Goal: Entertainment & Leisure: Browse casually

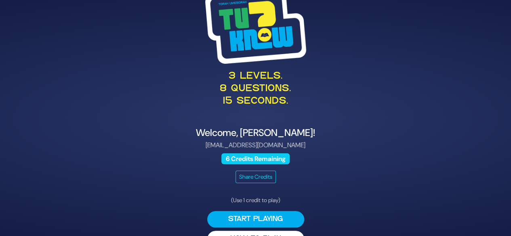
scroll to position [21, 0]
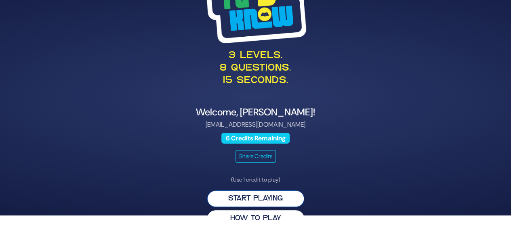
click at [281, 198] on button "Start Playing" at bounding box center [255, 199] width 97 height 17
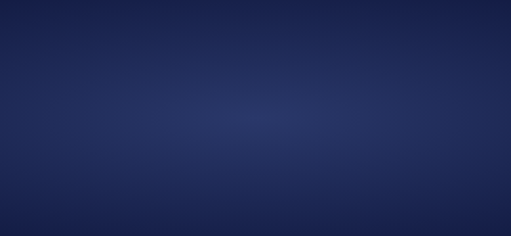
scroll to position [0, 0]
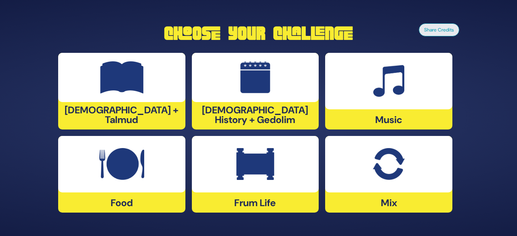
click at [118, 188] on div at bounding box center [121, 164] width 127 height 57
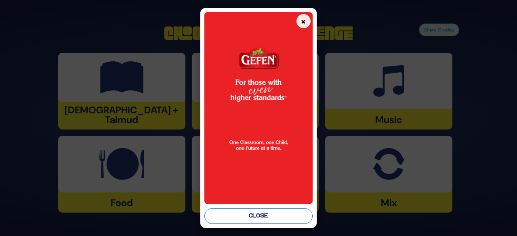
click at [290, 211] on button "Close" at bounding box center [258, 217] width 108 height 16
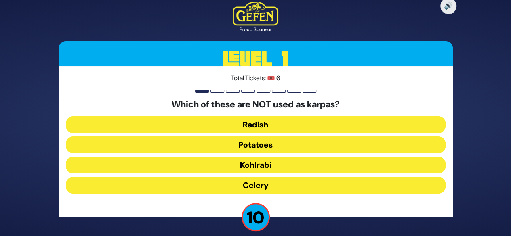
click at [276, 166] on button "Kohlrabi" at bounding box center [256, 165] width 380 height 17
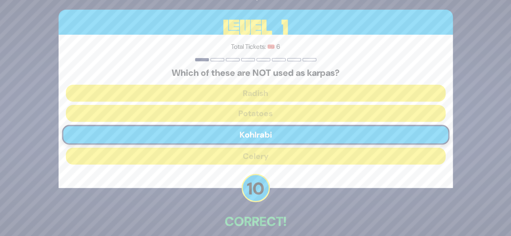
scroll to position [40, 0]
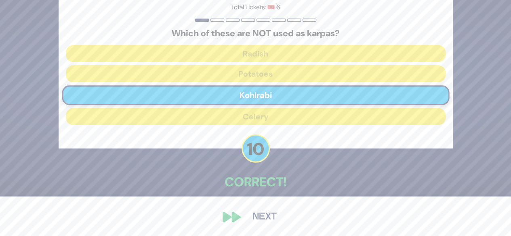
click at [262, 215] on button "Next" at bounding box center [264, 217] width 47 height 19
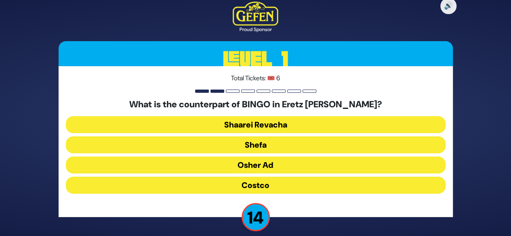
scroll to position [8, 0]
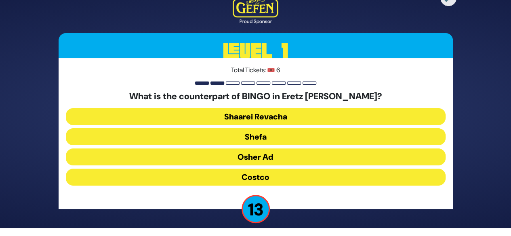
click at [272, 156] on button "Osher Ad" at bounding box center [256, 157] width 380 height 17
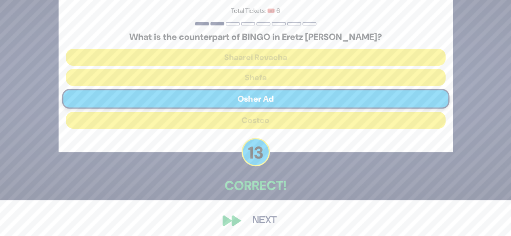
scroll to position [40, 0]
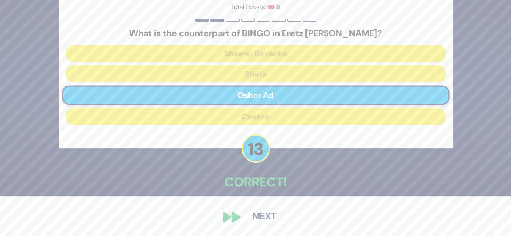
click at [260, 219] on button "Next" at bounding box center [264, 217] width 47 height 19
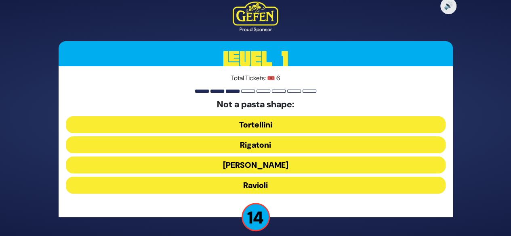
scroll to position [8, 0]
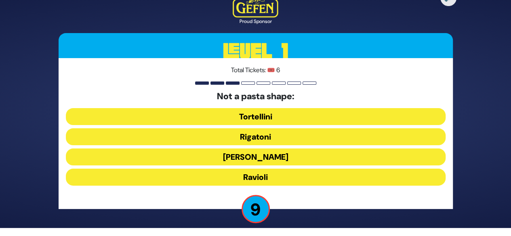
click at [274, 171] on button "Ravioli" at bounding box center [256, 177] width 380 height 17
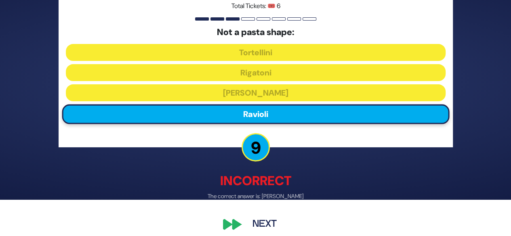
scroll to position [44, 0]
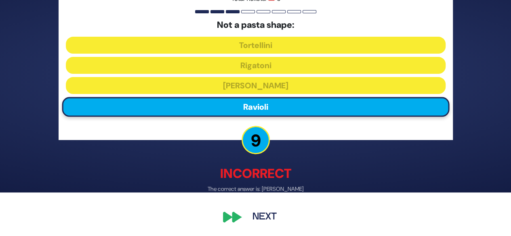
click at [266, 216] on button "Next" at bounding box center [264, 218] width 47 height 19
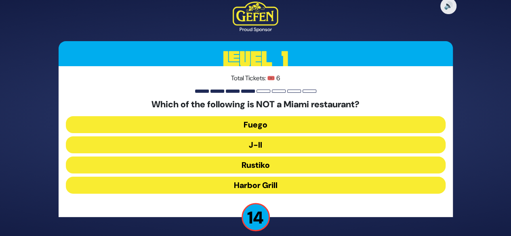
scroll to position [8, 0]
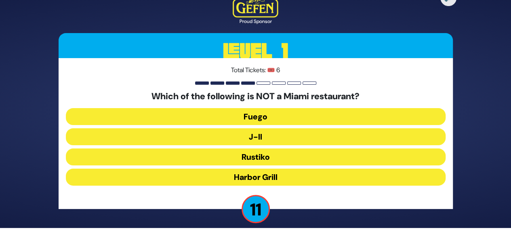
click at [280, 139] on button "J-II" at bounding box center [256, 137] width 380 height 17
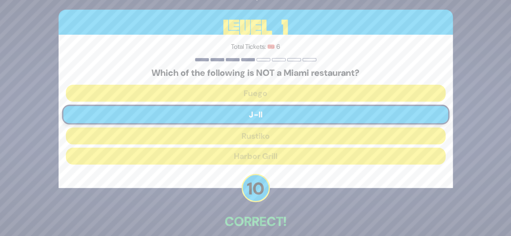
scroll to position [40, 0]
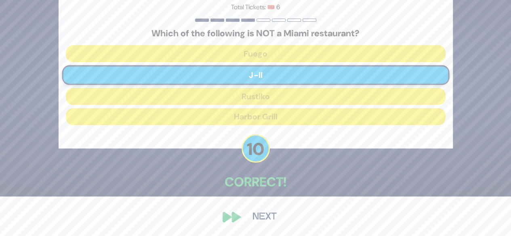
click at [264, 219] on button "Next" at bounding box center [264, 217] width 47 height 19
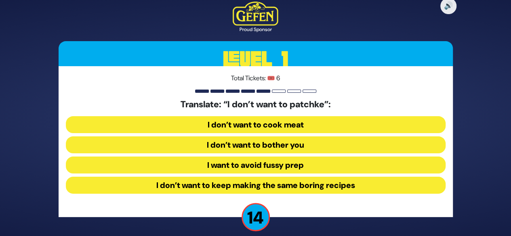
scroll to position [8, 0]
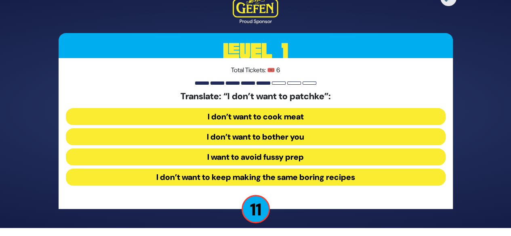
click at [301, 161] on button "I want to avoid fussy prep" at bounding box center [256, 157] width 380 height 17
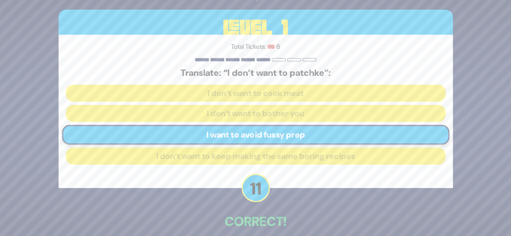
scroll to position [40, 0]
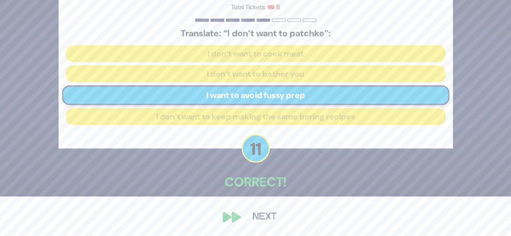
click at [268, 218] on button "Next" at bounding box center [264, 217] width 47 height 19
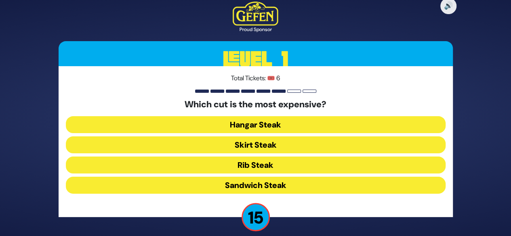
scroll to position [8, 0]
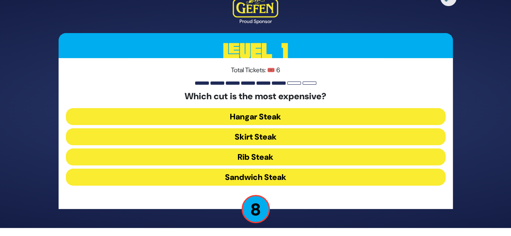
click at [260, 160] on button "Rib Steak" at bounding box center [256, 157] width 380 height 17
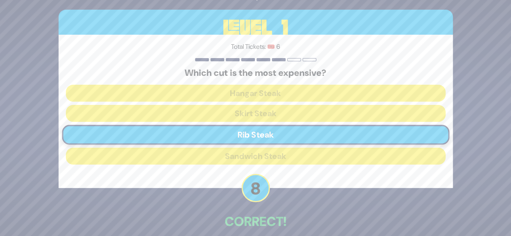
scroll to position [40, 0]
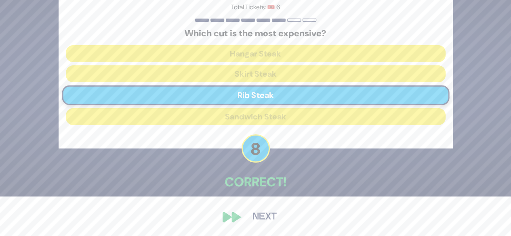
click at [260, 214] on button "Next" at bounding box center [264, 217] width 47 height 19
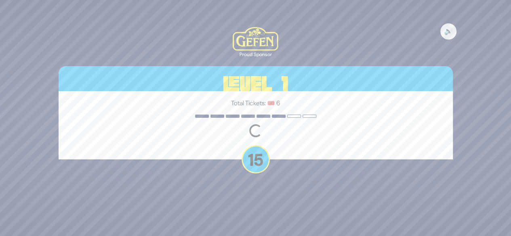
scroll to position [0, 0]
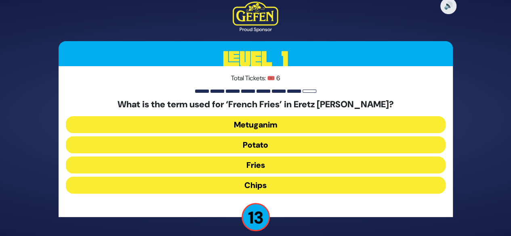
click at [272, 185] on button "Chips" at bounding box center [256, 185] width 380 height 17
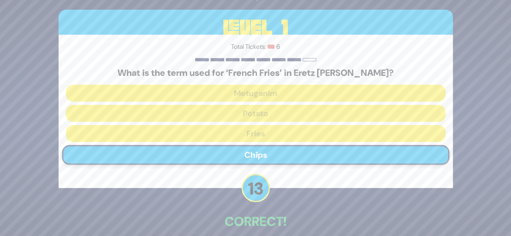
scroll to position [40, 0]
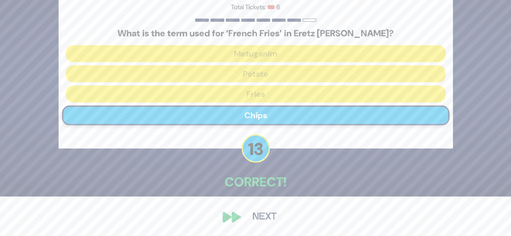
click at [266, 214] on button "Next" at bounding box center [264, 217] width 47 height 19
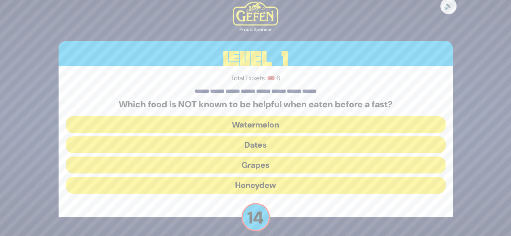
scroll to position [8, 0]
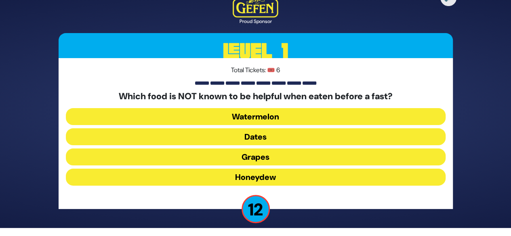
click at [261, 141] on button "Dates" at bounding box center [256, 137] width 380 height 17
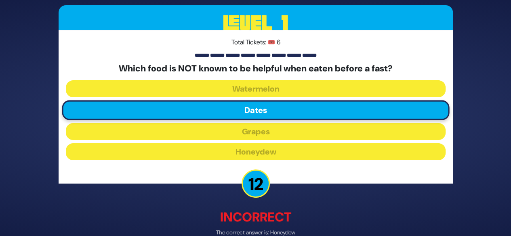
scroll to position [44, 0]
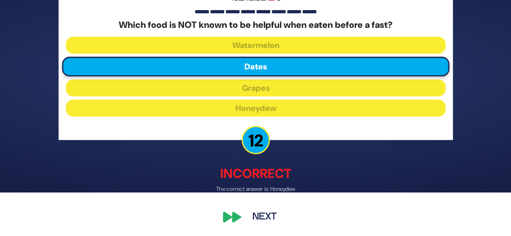
click at [263, 217] on button "Next" at bounding box center [264, 218] width 47 height 19
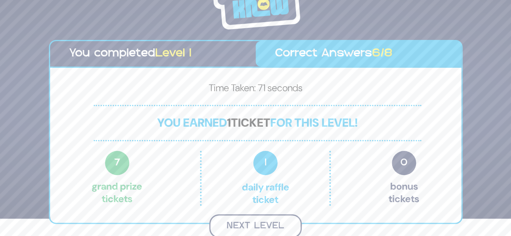
scroll to position [16, 0]
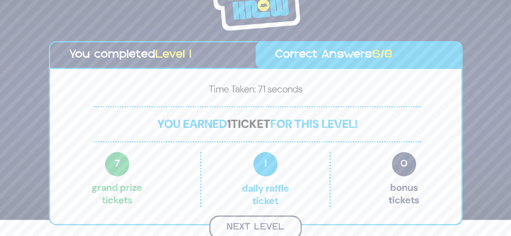
click at [278, 223] on button "Next Level" at bounding box center [255, 228] width 93 height 24
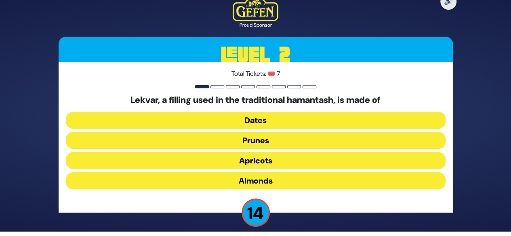
scroll to position [8, 0]
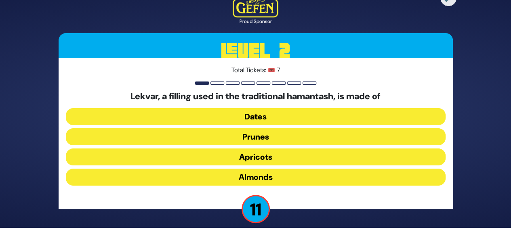
click at [254, 137] on button "Prunes" at bounding box center [256, 137] width 380 height 17
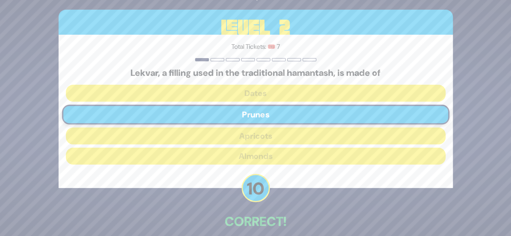
scroll to position [40, 0]
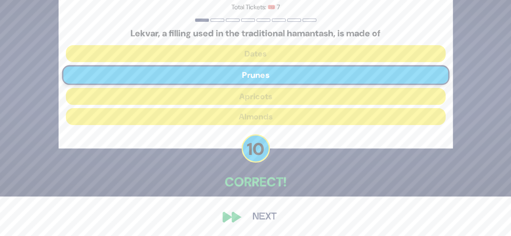
click at [260, 215] on button "Next" at bounding box center [264, 217] width 47 height 19
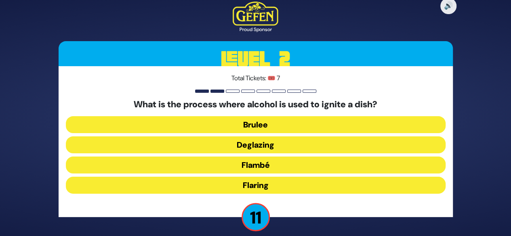
click at [268, 169] on button "Flambé" at bounding box center [256, 165] width 380 height 17
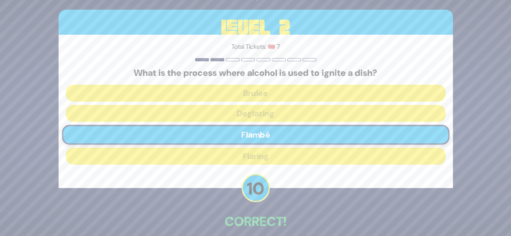
scroll to position [40, 0]
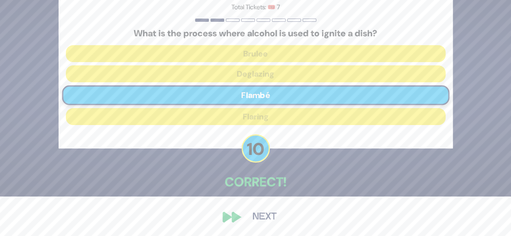
click at [264, 214] on button "Next" at bounding box center [264, 217] width 47 height 19
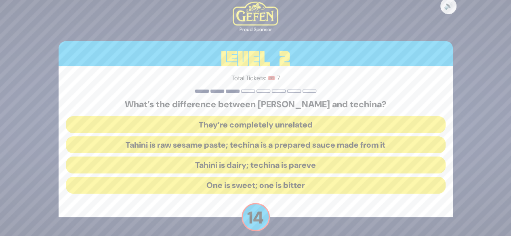
scroll to position [8, 0]
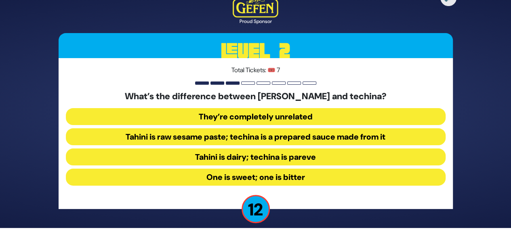
click at [313, 135] on button "Tahini is raw sesame paste; techina is a prepared sauce made from it" at bounding box center [256, 137] width 380 height 17
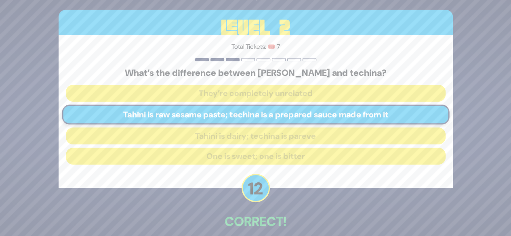
scroll to position [40, 0]
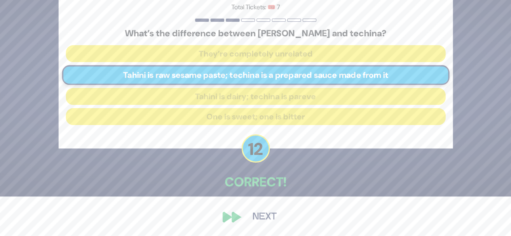
click at [268, 219] on button "Next" at bounding box center [264, 217] width 47 height 19
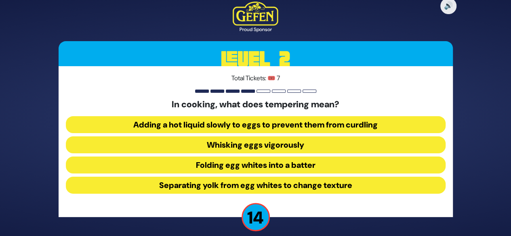
scroll to position [8, 0]
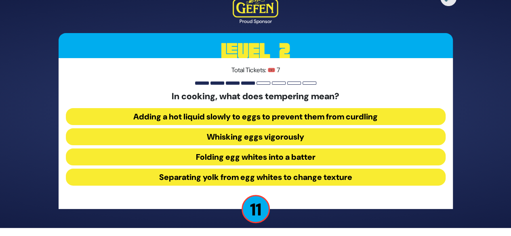
click at [318, 118] on button "Adding a hot liquid slowly to eggs to prevent them from curdling" at bounding box center [256, 116] width 380 height 17
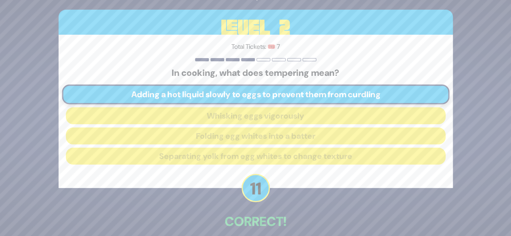
scroll to position [40, 0]
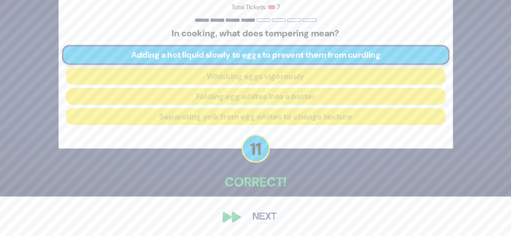
click at [262, 215] on button "Next" at bounding box center [264, 217] width 47 height 19
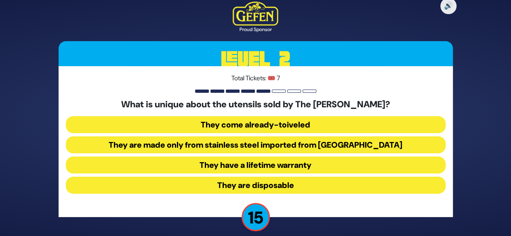
scroll to position [8, 0]
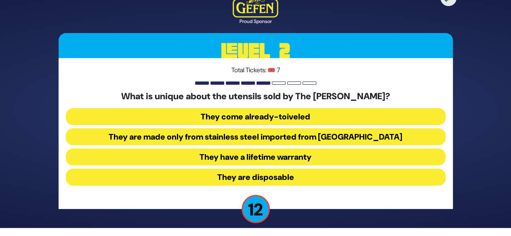
click at [284, 113] on button "They come already-toiveled" at bounding box center [256, 116] width 380 height 17
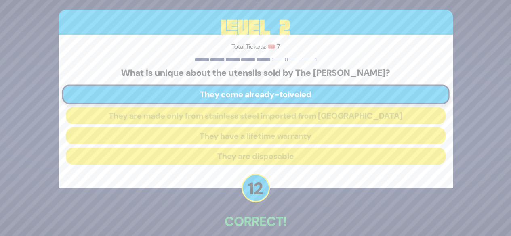
scroll to position [40, 0]
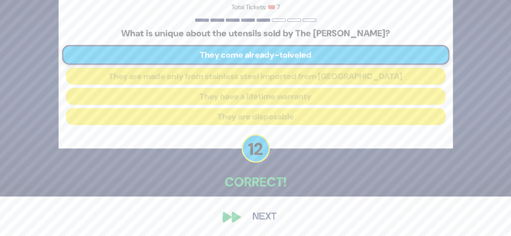
click at [262, 217] on button "Next" at bounding box center [264, 217] width 47 height 19
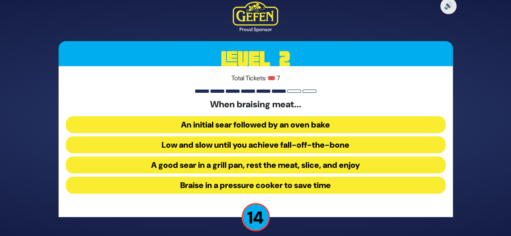
scroll to position [8, 0]
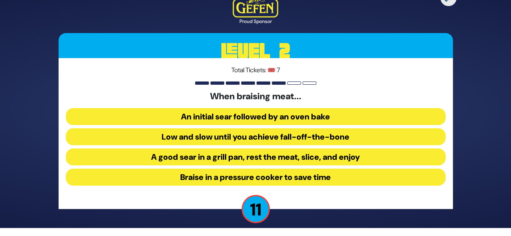
click at [273, 137] on button "Low and slow until you achieve fall-off-the-bone" at bounding box center [256, 137] width 380 height 17
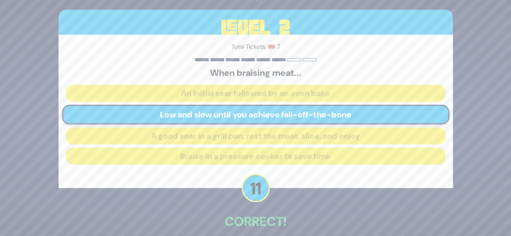
scroll to position [40, 0]
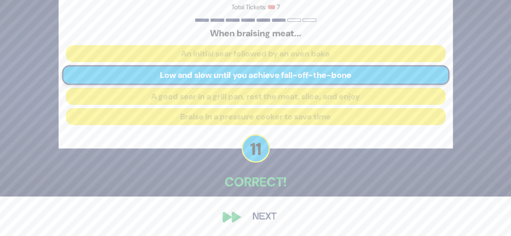
click at [263, 219] on button "Next" at bounding box center [264, 217] width 47 height 19
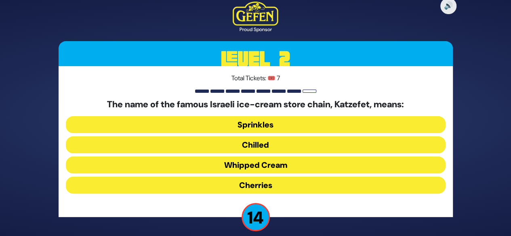
scroll to position [8, 0]
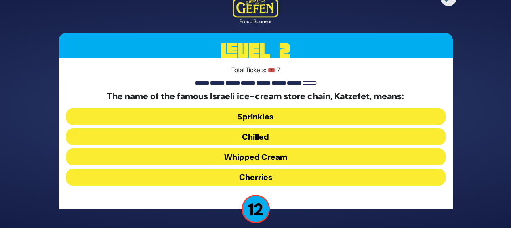
click at [283, 161] on button "Whipped Cream" at bounding box center [256, 157] width 380 height 17
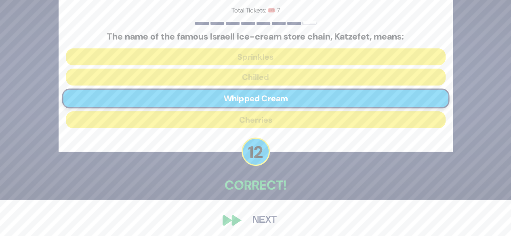
scroll to position [40, 0]
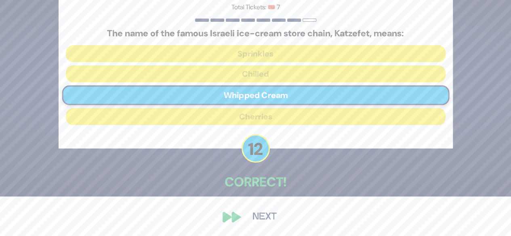
click at [265, 219] on button "Next" at bounding box center [264, 217] width 47 height 19
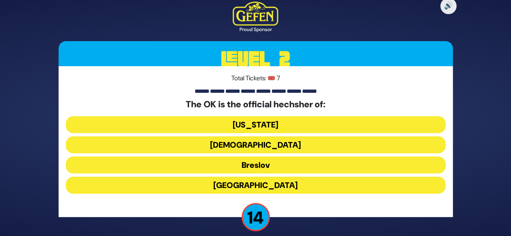
scroll to position [8, 0]
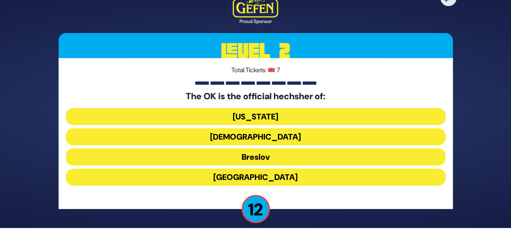
click at [266, 117] on button "[US_STATE]" at bounding box center [256, 116] width 380 height 17
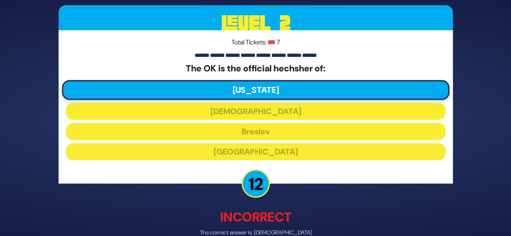
scroll to position [44, 0]
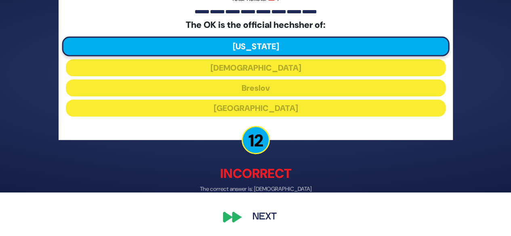
click at [270, 220] on button "Next" at bounding box center [264, 218] width 47 height 19
click at [264, 218] on button "Next" at bounding box center [264, 218] width 47 height 19
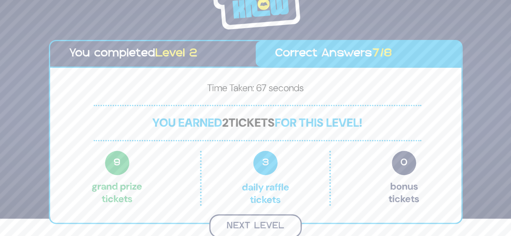
scroll to position [16, 0]
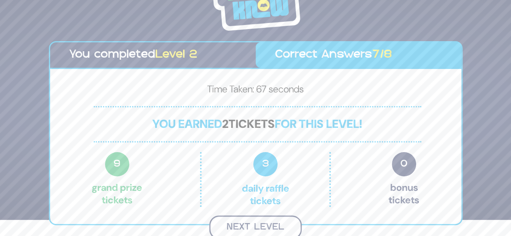
click at [281, 223] on button "Next Level" at bounding box center [255, 228] width 93 height 24
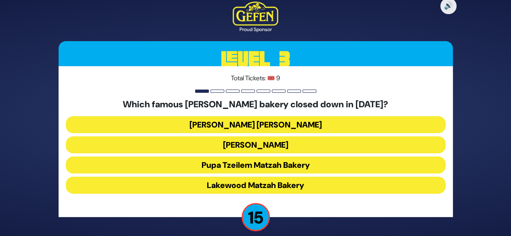
scroll to position [8, 0]
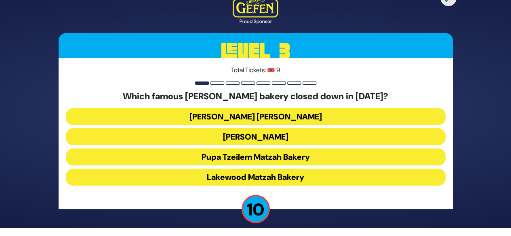
click at [274, 115] on button "[PERSON_NAME] [PERSON_NAME]" at bounding box center [256, 116] width 380 height 17
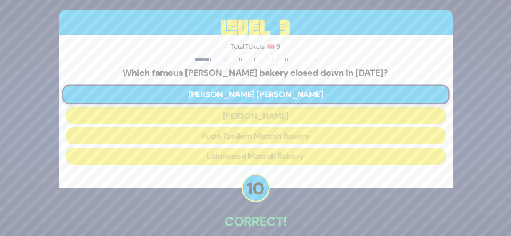
scroll to position [40, 0]
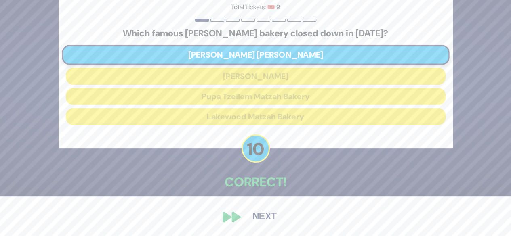
click at [263, 219] on button "Next" at bounding box center [264, 217] width 47 height 19
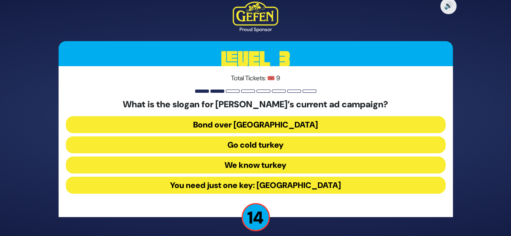
scroll to position [8, 0]
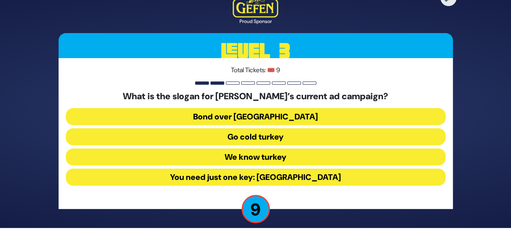
click at [267, 177] on button "You need just one key: [GEOGRAPHIC_DATA]" at bounding box center [256, 177] width 380 height 17
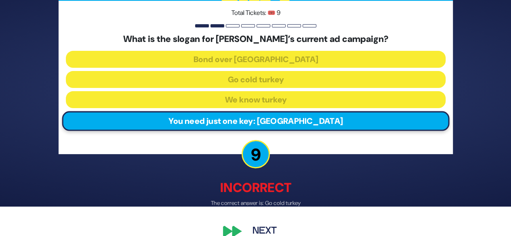
scroll to position [44, 0]
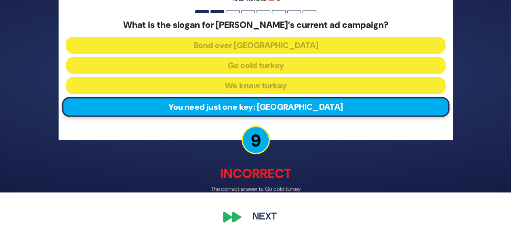
click at [266, 215] on button "Next" at bounding box center [264, 218] width 47 height 19
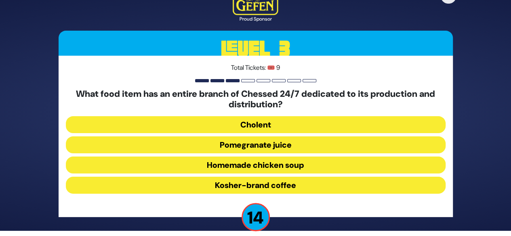
scroll to position [13, 0]
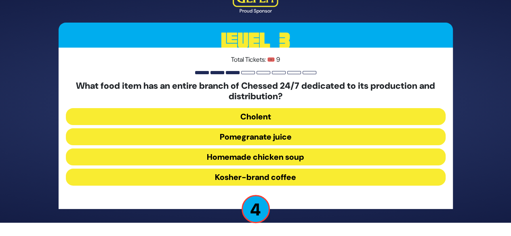
click at [261, 116] on button "Cholent" at bounding box center [256, 116] width 380 height 17
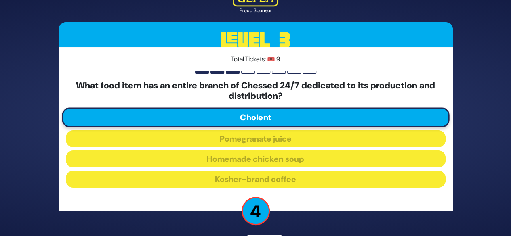
scroll to position [27, 0]
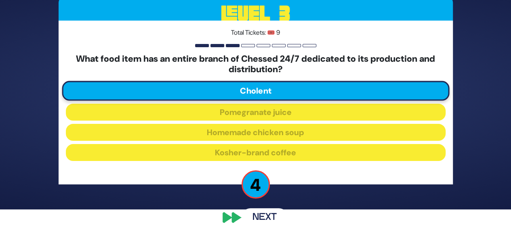
click at [263, 219] on button "Next" at bounding box center [264, 218] width 47 height 19
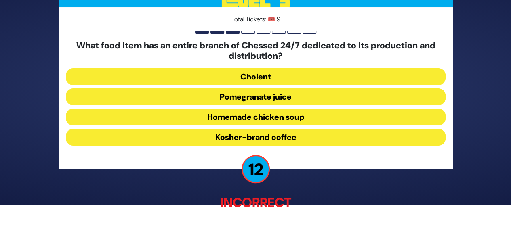
scroll to position [36, 0]
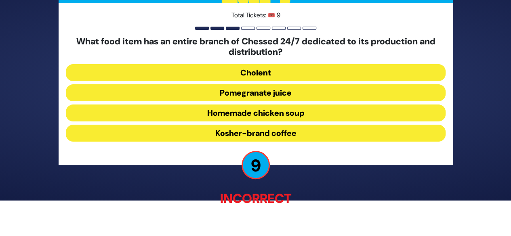
click at [251, 91] on button "Pomegranate juice" at bounding box center [256, 92] width 380 height 17
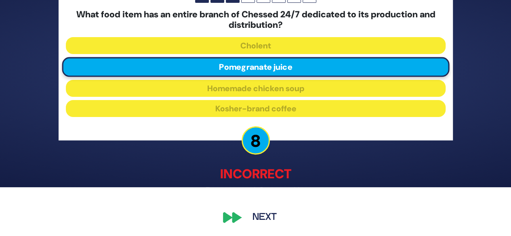
scroll to position [44, 0]
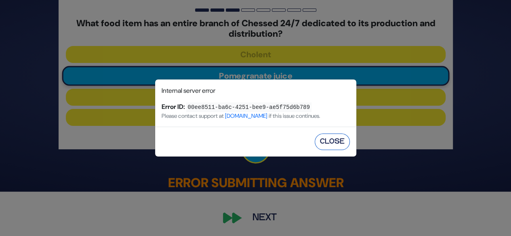
click at [330, 139] on button "Close" at bounding box center [332, 142] width 35 height 17
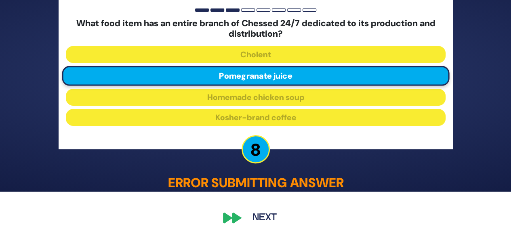
click at [268, 217] on button "Next" at bounding box center [264, 218] width 47 height 19
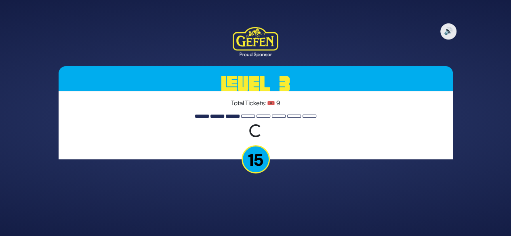
scroll to position [0, 0]
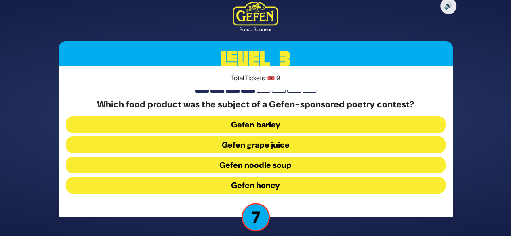
click at [267, 188] on button "Gefen honey" at bounding box center [256, 185] width 380 height 17
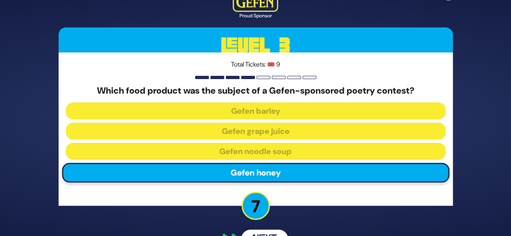
scroll to position [22, 0]
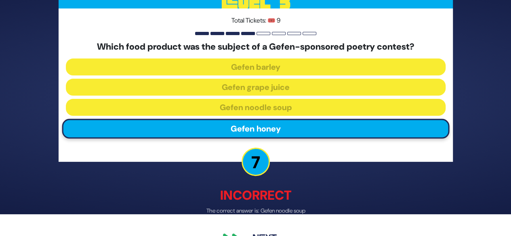
click at [268, 215] on div "🔊 Proud Sponsor Level 3 Total Tickets: 🎟️ 9 Which food product was the subject …" at bounding box center [256, 96] width 414 height 324
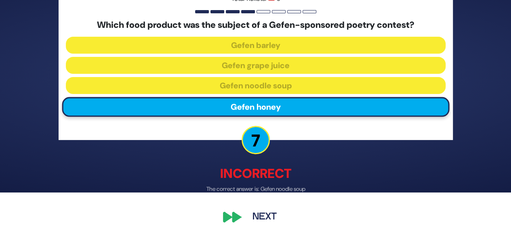
click at [266, 220] on button "Next" at bounding box center [264, 218] width 47 height 19
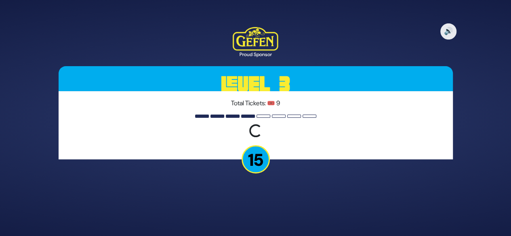
scroll to position [0, 0]
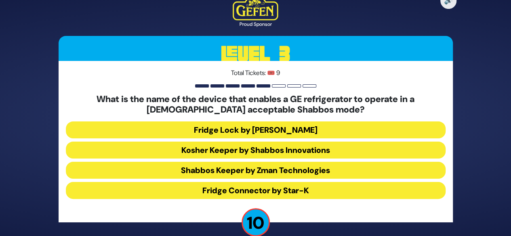
click at [272, 186] on button "Fridge Connector by Star-K" at bounding box center [256, 190] width 380 height 17
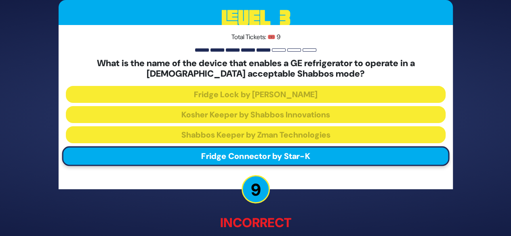
scroll to position [49, 0]
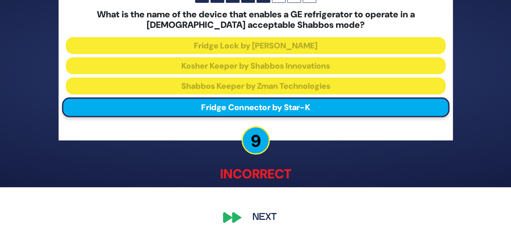
click at [262, 222] on button "Next" at bounding box center [264, 218] width 47 height 19
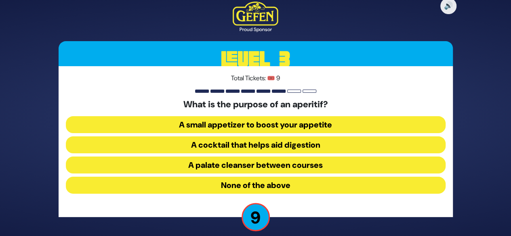
click at [263, 185] on button "None of the above" at bounding box center [256, 185] width 380 height 17
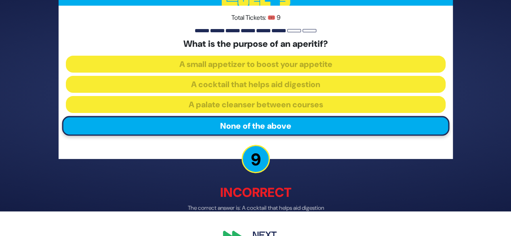
scroll to position [44, 0]
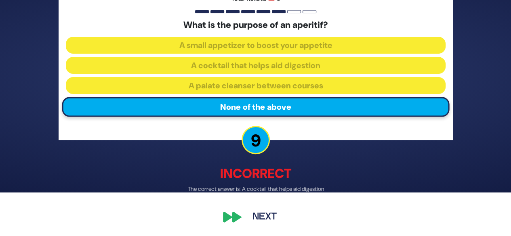
click at [260, 218] on button "Next" at bounding box center [264, 218] width 47 height 19
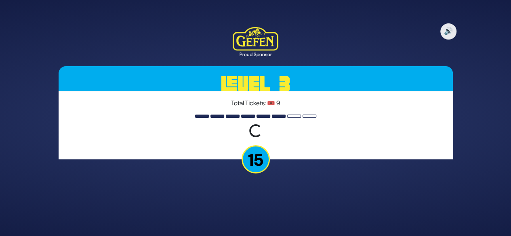
scroll to position [0, 0]
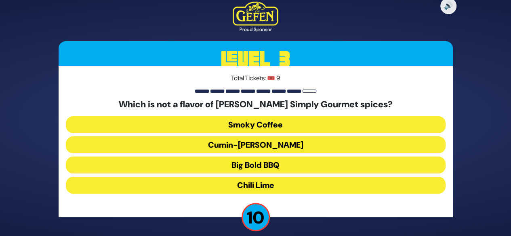
click at [272, 186] on button "Chili Lime" at bounding box center [256, 185] width 380 height 17
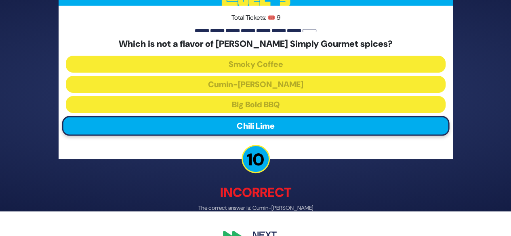
scroll to position [44, 0]
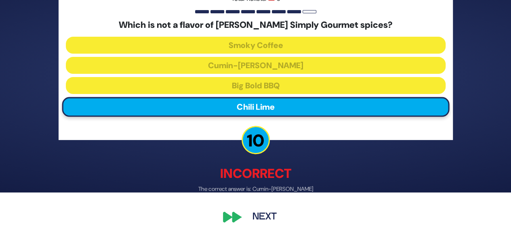
click at [262, 219] on button "Next" at bounding box center [264, 218] width 47 height 19
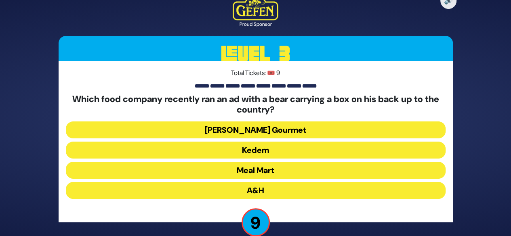
click at [256, 170] on button "Meal Mart" at bounding box center [256, 170] width 380 height 17
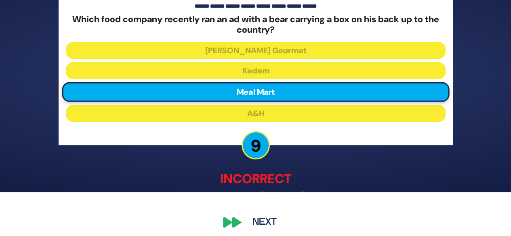
scroll to position [49, 0]
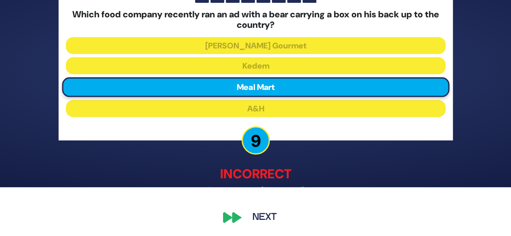
click at [259, 217] on button "Next" at bounding box center [264, 218] width 47 height 19
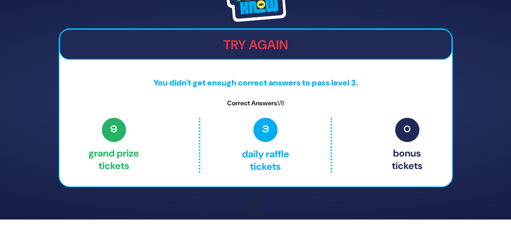
scroll to position [0, 0]
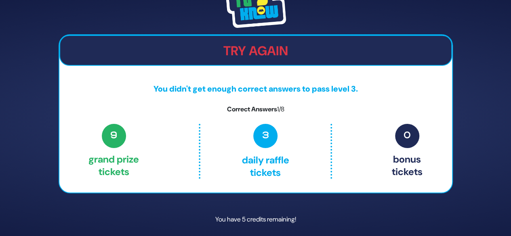
click at [266, 216] on div "Share Credits Try Again You didn't get enough correct answers to pass level 3. …" at bounding box center [256, 118] width 414 height 291
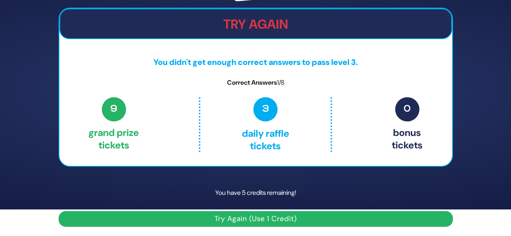
click at [285, 220] on button "Try Again (Use 1 Credit)" at bounding box center [256, 219] width 394 height 16
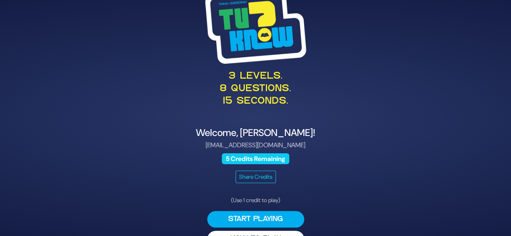
scroll to position [21, 0]
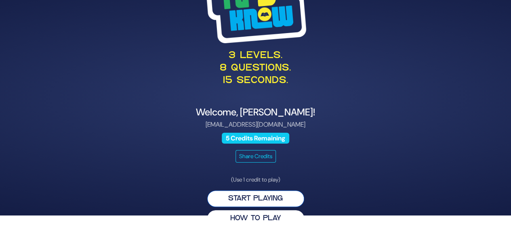
click at [265, 196] on button "Start Playing" at bounding box center [255, 199] width 97 height 17
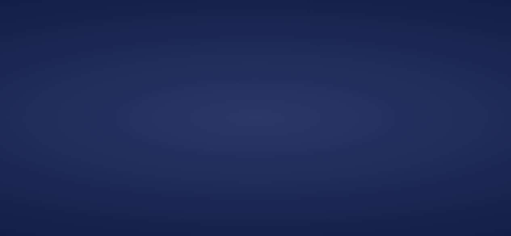
scroll to position [0, 0]
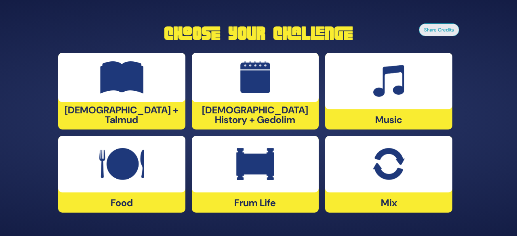
click at [287, 185] on div at bounding box center [255, 164] width 127 height 57
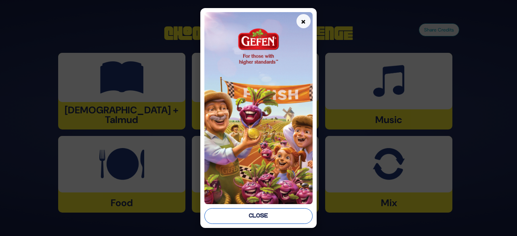
click at [278, 214] on button "Close" at bounding box center [258, 217] width 108 height 16
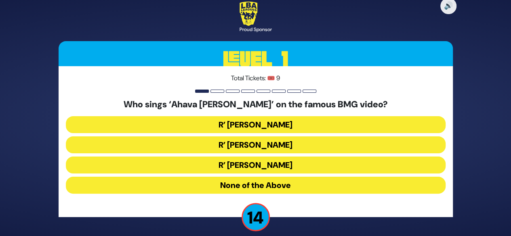
scroll to position [8, 0]
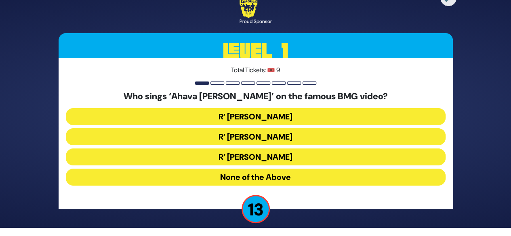
click at [297, 134] on button "R’ [PERSON_NAME]" at bounding box center [256, 137] width 380 height 17
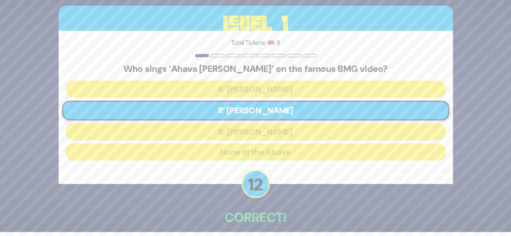
scroll to position [40, 0]
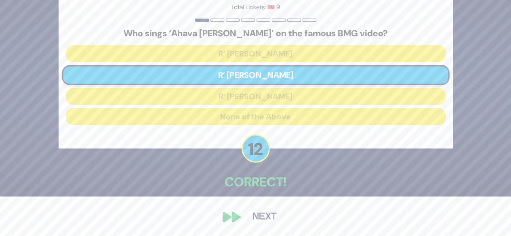
click at [259, 216] on button "Next" at bounding box center [264, 217] width 47 height 19
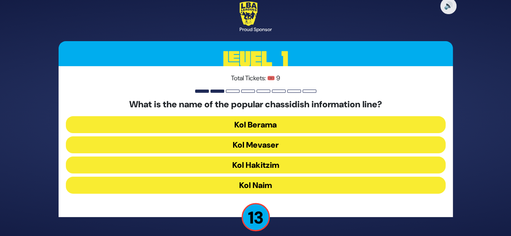
scroll to position [8, 0]
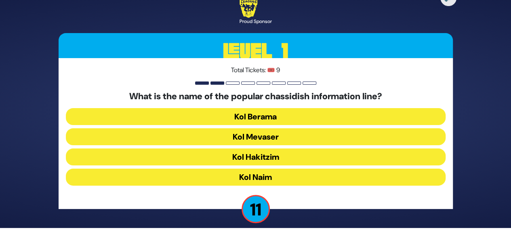
click at [268, 135] on button "Kol Mevaser" at bounding box center [256, 137] width 380 height 17
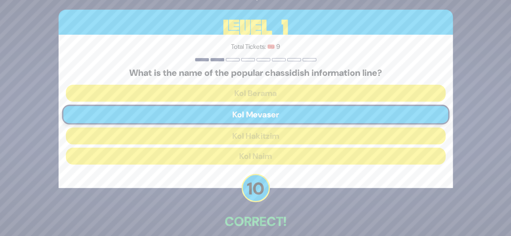
scroll to position [40, 0]
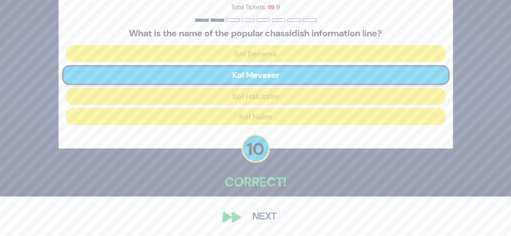
click at [265, 217] on button "Next" at bounding box center [264, 217] width 47 height 19
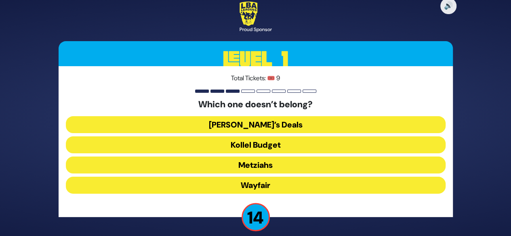
scroll to position [8, 0]
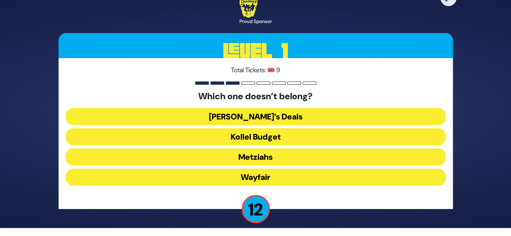
click at [268, 181] on button "Wayfair" at bounding box center [256, 177] width 380 height 17
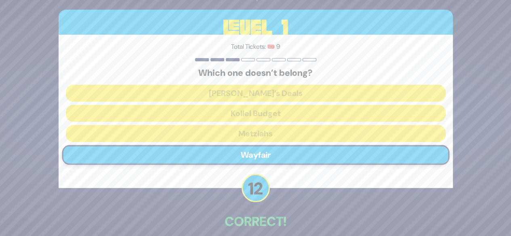
scroll to position [40, 0]
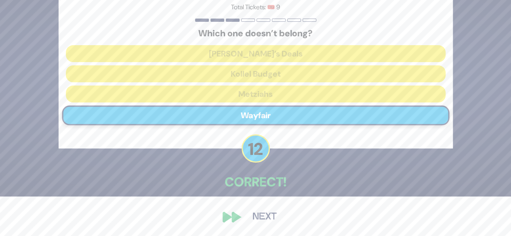
click at [257, 218] on button "Next" at bounding box center [264, 217] width 47 height 19
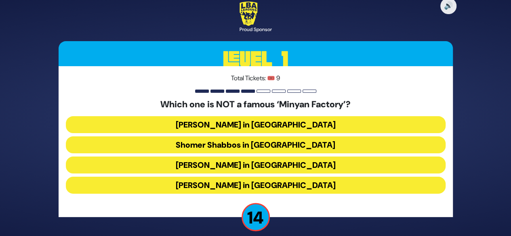
scroll to position [8, 0]
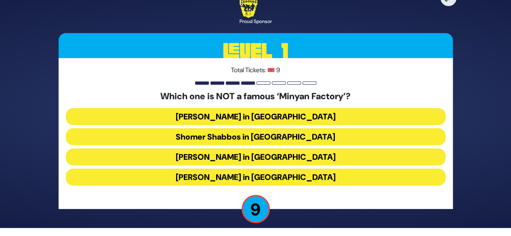
click at [279, 139] on button "Shomer Shabbos in Boro Park" at bounding box center [256, 137] width 380 height 17
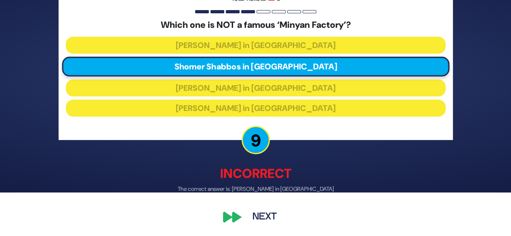
scroll to position [44, 0]
click at [268, 215] on button "Next" at bounding box center [264, 218] width 47 height 19
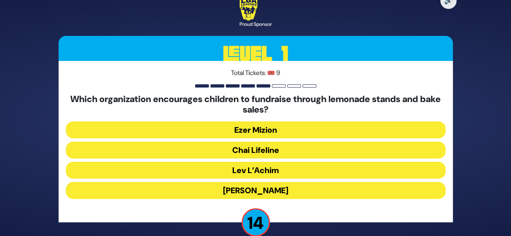
scroll to position [13, 0]
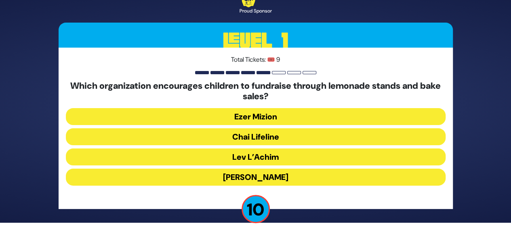
click at [266, 134] on button "Chai Lifeline" at bounding box center [256, 137] width 380 height 17
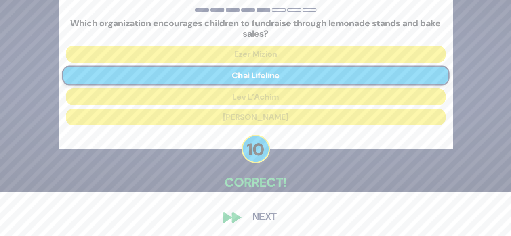
scroll to position [44, 0]
click at [266, 215] on button "Next" at bounding box center [264, 218] width 47 height 19
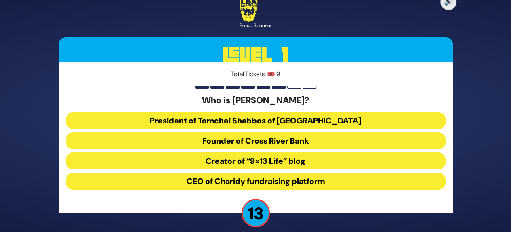
scroll to position [8, 0]
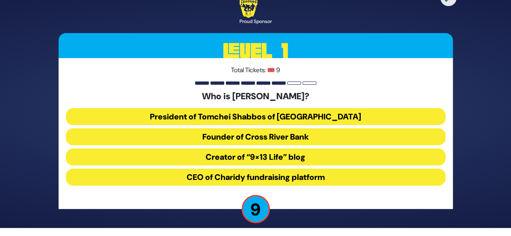
click at [289, 172] on button "CEO of Charidy fundraising platform" at bounding box center [256, 177] width 380 height 17
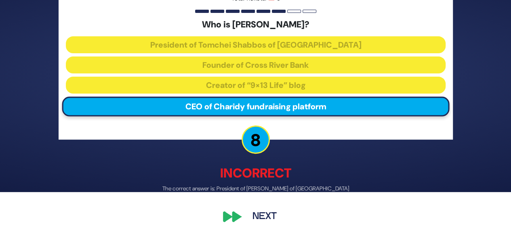
scroll to position [44, 0]
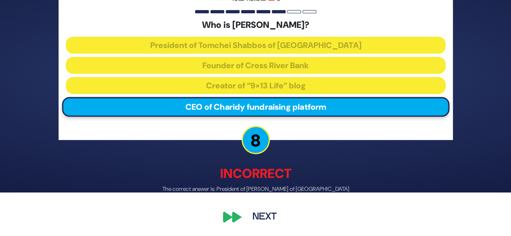
click at [267, 216] on button "Next" at bounding box center [264, 218] width 47 height 19
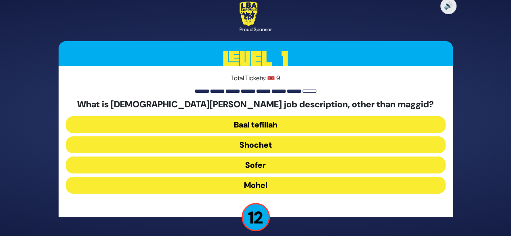
scroll to position [8, 0]
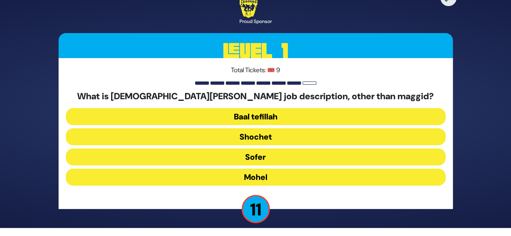
click at [263, 178] on button "Mohel" at bounding box center [256, 177] width 380 height 17
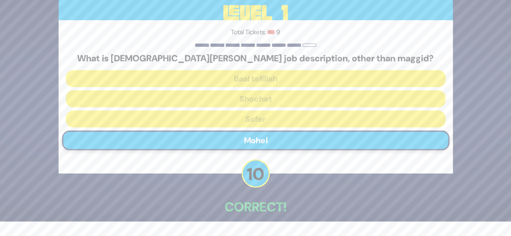
scroll to position [40, 0]
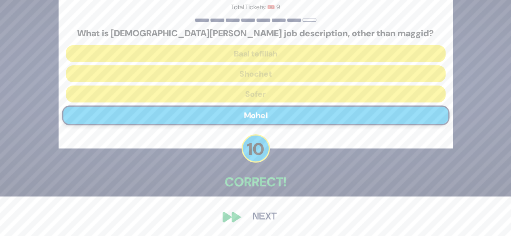
click at [263, 217] on button "Next" at bounding box center [264, 217] width 47 height 19
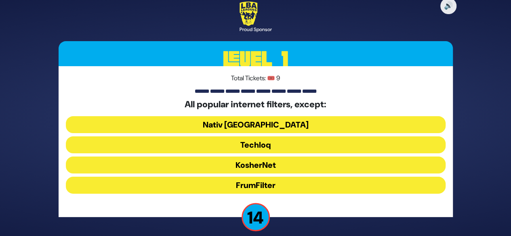
scroll to position [8, 0]
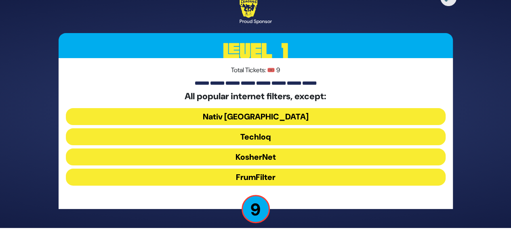
click at [270, 155] on button "KosherNet" at bounding box center [256, 157] width 380 height 17
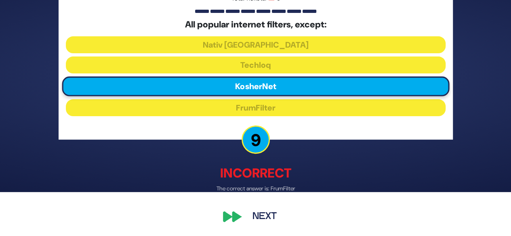
scroll to position [44, 0]
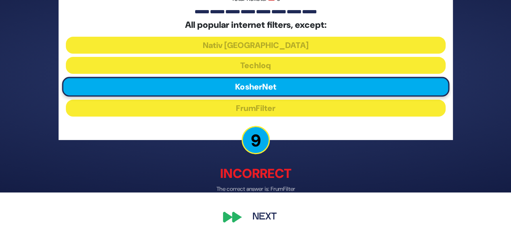
click at [266, 217] on button "Next" at bounding box center [264, 218] width 47 height 19
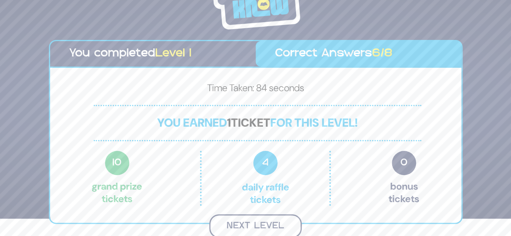
scroll to position [16, 0]
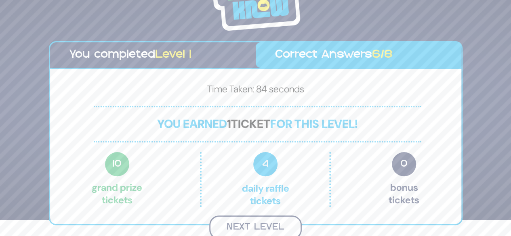
click at [254, 227] on button "Next Level" at bounding box center [255, 228] width 93 height 24
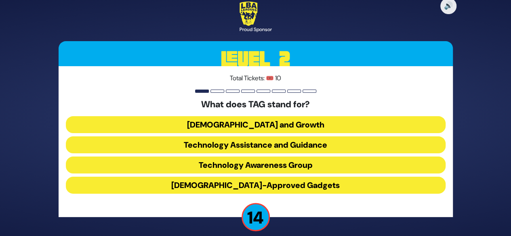
scroll to position [8, 0]
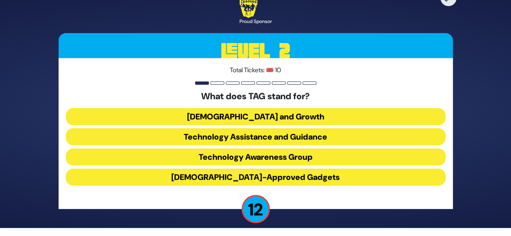
click at [285, 158] on button "Technology Awareness Group" at bounding box center [256, 157] width 380 height 17
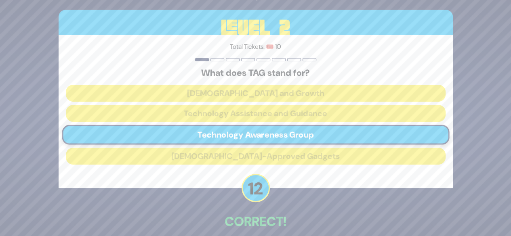
scroll to position [40, 0]
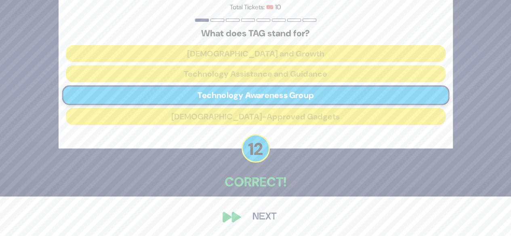
click at [266, 214] on button "Next" at bounding box center [264, 217] width 47 height 19
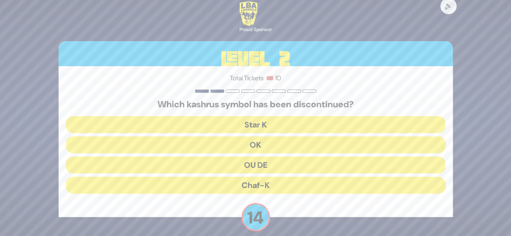
scroll to position [8, 0]
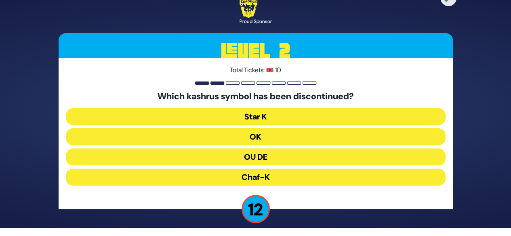
click at [267, 156] on button "OU DE" at bounding box center [256, 157] width 380 height 17
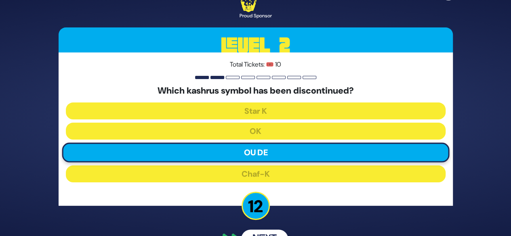
scroll to position [22, 0]
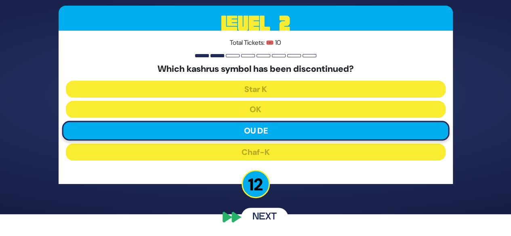
click at [271, 217] on button "Next" at bounding box center [264, 217] width 47 height 19
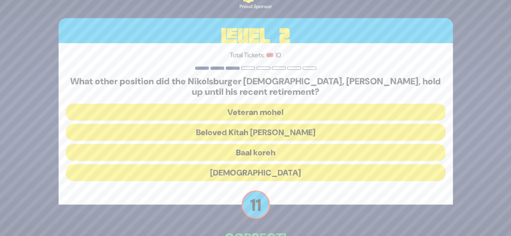
scroll to position [31, 0]
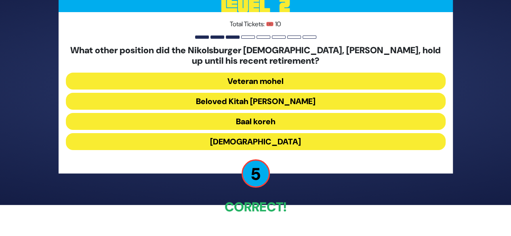
click at [280, 97] on button "Beloved Kitah Aleph Rebbi" at bounding box center [256, 101] width 380 height 17
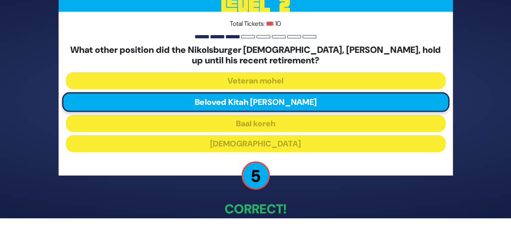
scroll to position [44, 0]
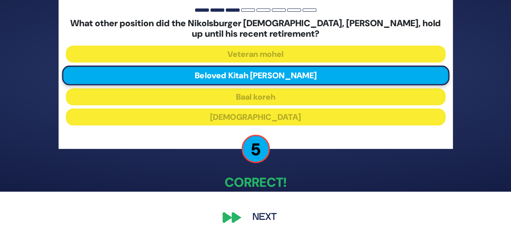
click at [257, 219] on button "Next" at bounding box center [264, 218] width 47 height 19
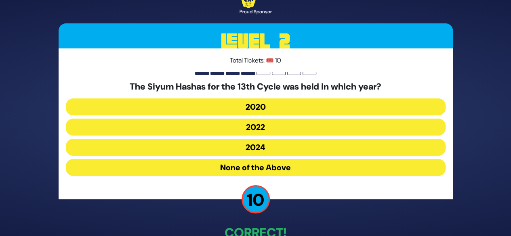
click at [270, 166] on button "None of the Above" at bounding box center [256, 167] width 380 height 17
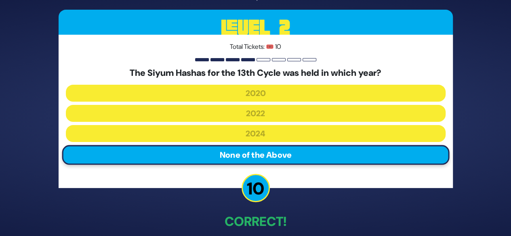
scroll to position [40, 0]
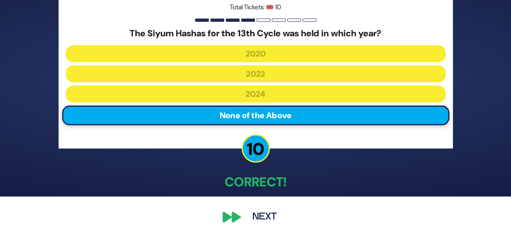
click at [266, 213] on button "Next" at bounding box center [264, 217] width 47 height 19
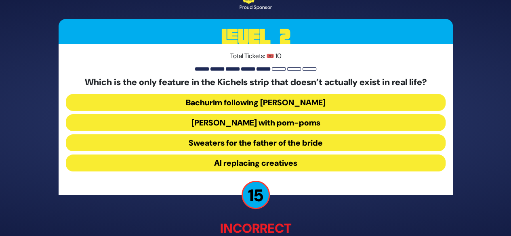
scroll to position [30, 0]
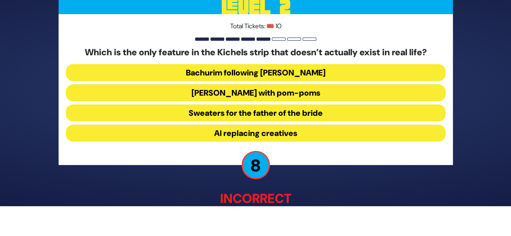
click at [283, 90] on button "Yarmulkes with pom-poms" at bounding box center [256, 93] width 380 height 17
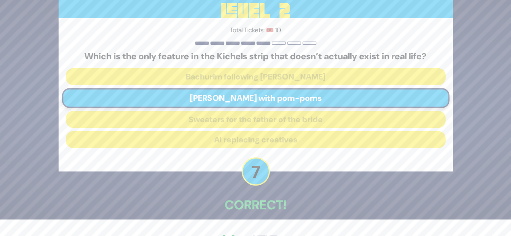
scroll to position [40, 0]
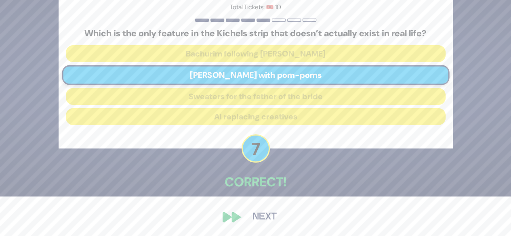
click at [265, 215] on button "Next" at bounding box center [264, 217] width 47 height 19
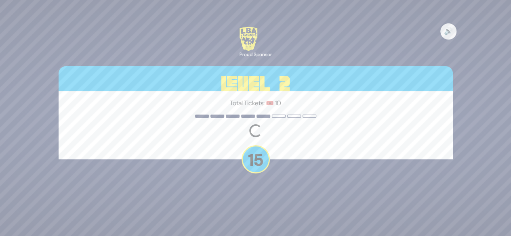
scroll to position [0, 0]
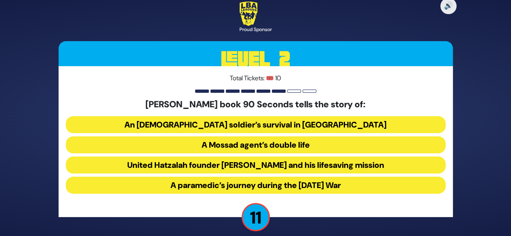
click at [276, 164] on button "United Hatzalah founder Eli Beer and his lifesaving mission" at bounding box center [256, 165] width 380 height 17
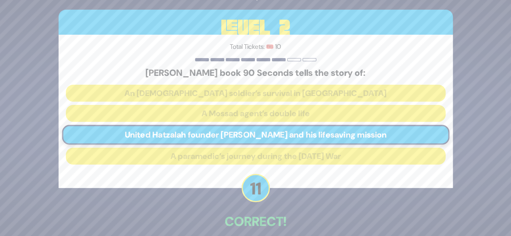
scroll to position [40, 0]
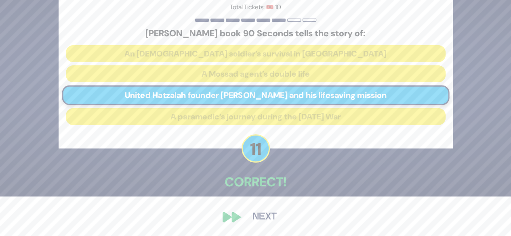
click at [264, 217] on button "Next" at bounding box center [264, 217] width 47 height 19
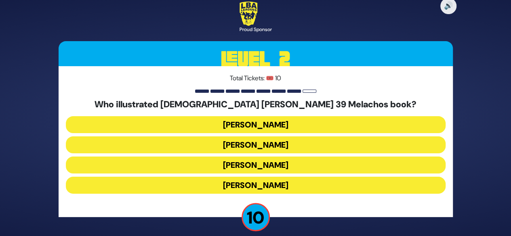
click at [271, 124] on button "Gadi Pollack" at bounding box center [256, 124] width 380 height 17
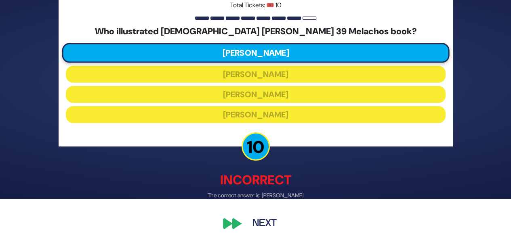
scroll to position [44, 0]
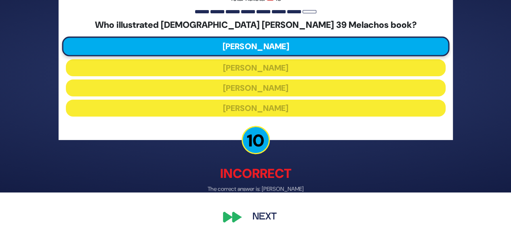
click at [265, 220] on button "Next" at bounding box center [264, 218] width 47 height 19
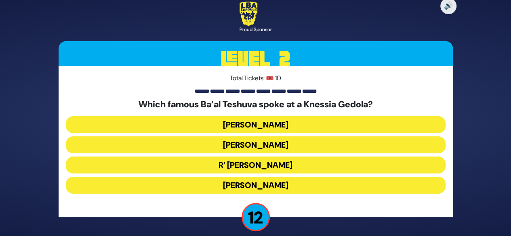
scroll to position [8, 0]
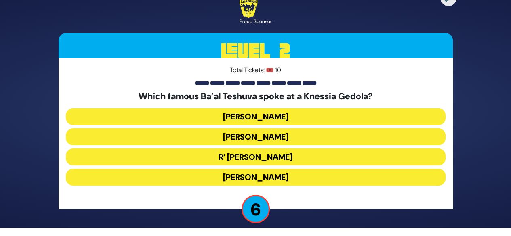
click at [272, 164] on button "R’ Uri Zohar" at bounding box center [256, 157] width 380 height 17
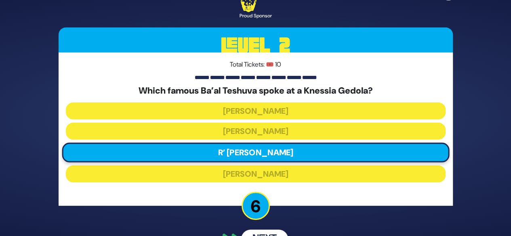
scroll to position [22, 0]
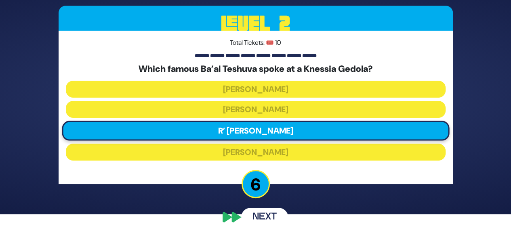
click at [265, 218] on button "Next" at bounding box center [264, 217] width 47 height 19
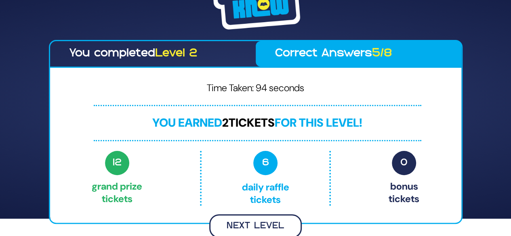
scroll to position [16, 0]
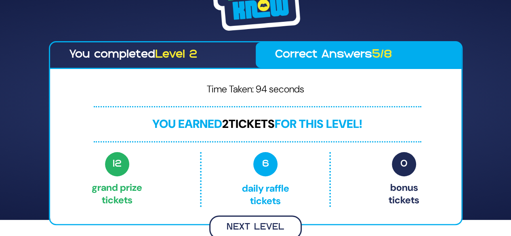
click at [260, 227] on button "Next Level" at bounding box center [255, 228] width 93 height 24
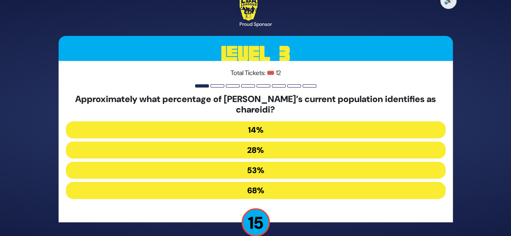
scroll to position [13, 0]
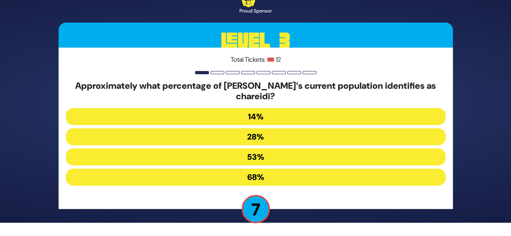
click at [257, 158] on button "53%" at bounding box center [256, 157] width 380 height 17
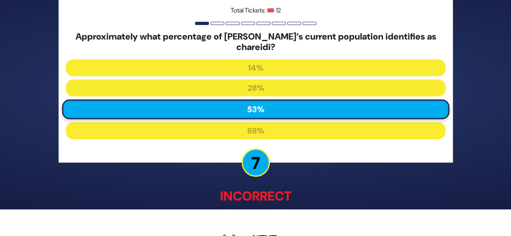
scroll to position [49, 0]
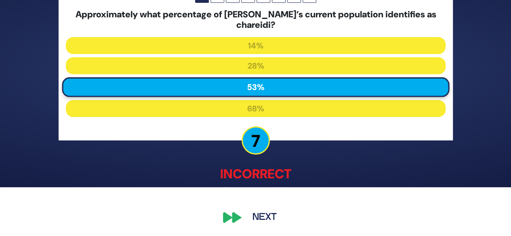
click at [270, 213] on button "Next" at bounding box center [264, 218] width 47 height 19
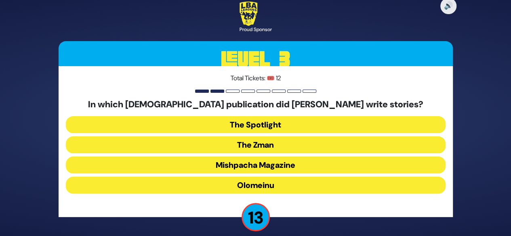
scroll to position [8, 0]
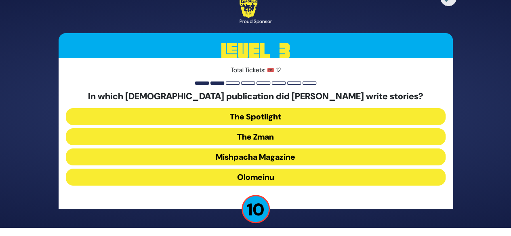
click at [266, 135] on button "The Zman" at bounding box center [256, 137] width 380 height 17
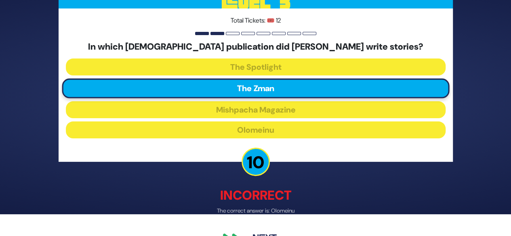
scroll to position [44, 0]
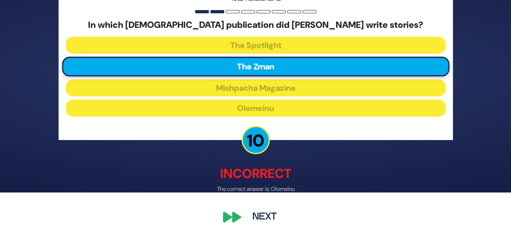
click at [263, 218] on button "Next" at bounding box center [264, 218] width 47 height 19
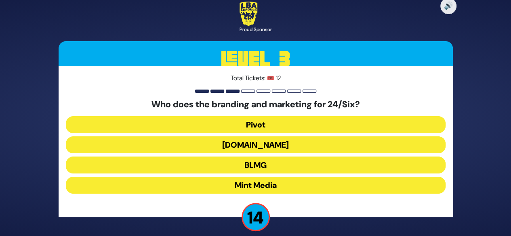
scroll to position [8, 0]
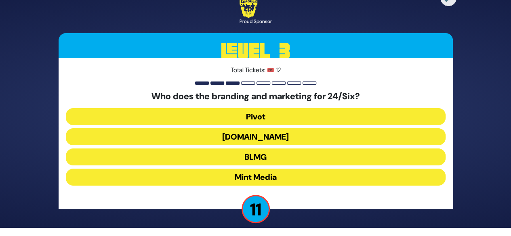
click at [259, 135] on button "Heart.Works" at bounding box center [256, 137] width 380 height 17
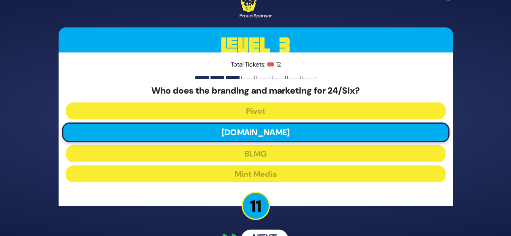
scroll to position [40, 0]
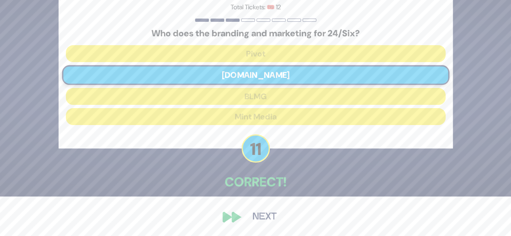
click at [265, 216] on button "Next" at bounding box center [264, 217] width 47 height 19
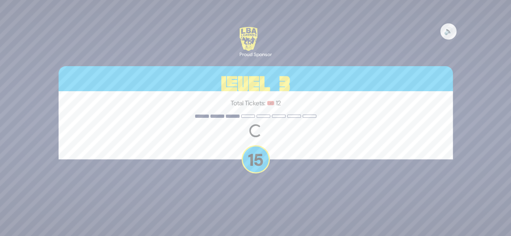
scroll to position [0, 0]
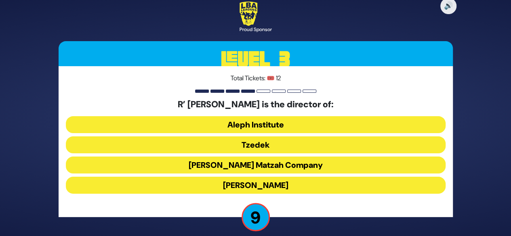
click at [263, 127] on button "Aleph Institute" at bounding box center [256, 124] width 380 height 17
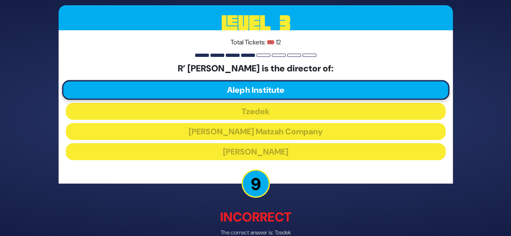
scroll to position [44, 0]
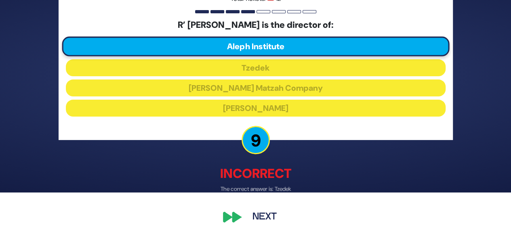
click at [262, 219] on button "Next" at bounding box center [264, 218] width 47 height 19
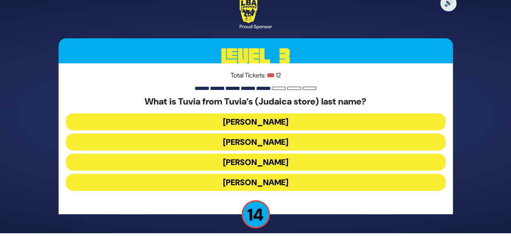
scroll to position [8, 0]
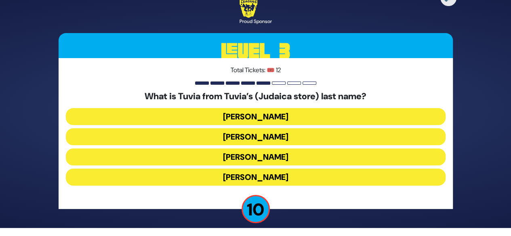
click at [256, 176] on button "Schulsinger" at bounding box center [256, 177] width 380 height 17
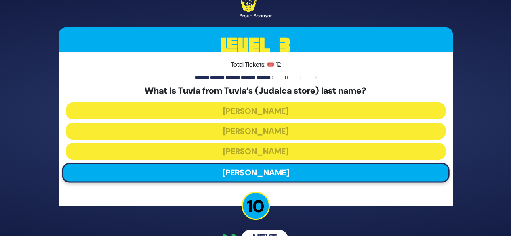
scroll to position [22, 0]
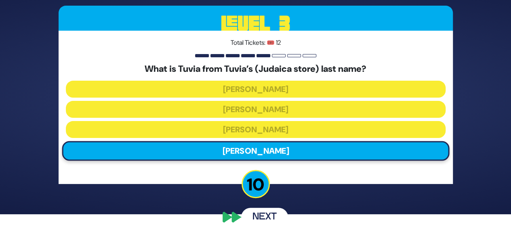
click at [268, 216] on button "Next" at bounding box center [264, 217] width 47 height 19
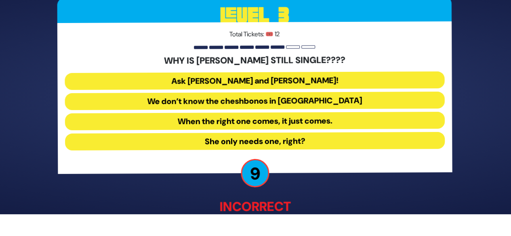
scroll to position [27, 0]
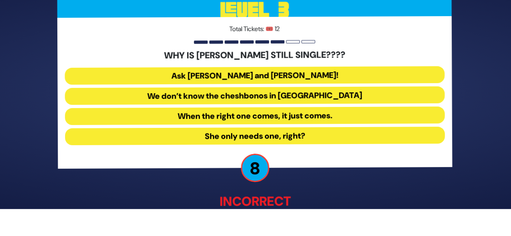
click at [274, 136] on button "She only needs one, right?" at bounding box center [256, 136] width 380 height 17
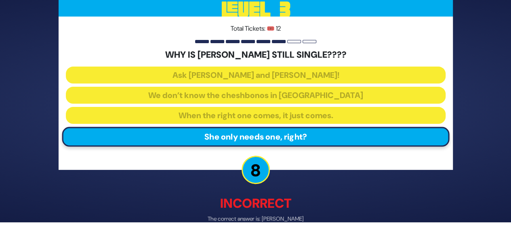
scroll to position [44, 0]
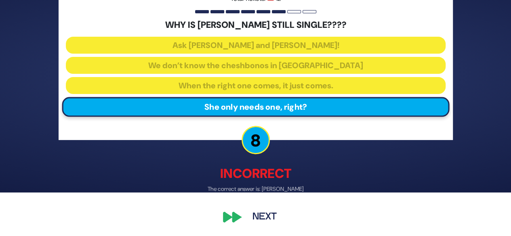
click at [260, 218] on button "Next" at bounding box center [264, 218] width 47 height 19
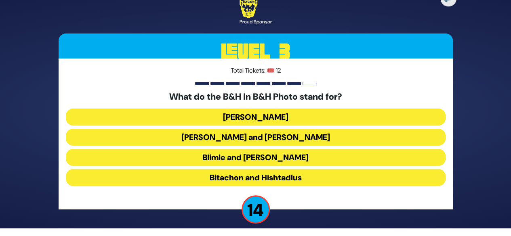
scroll to position [8, 0]
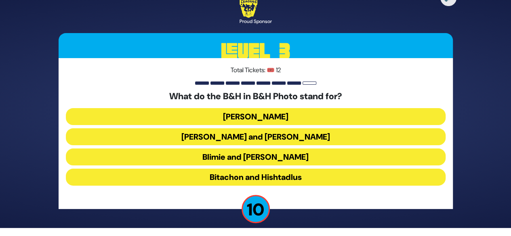
click at [266, 137] on button "Baumann and Hart" at bounding box center [256, 137] width 380 height 17
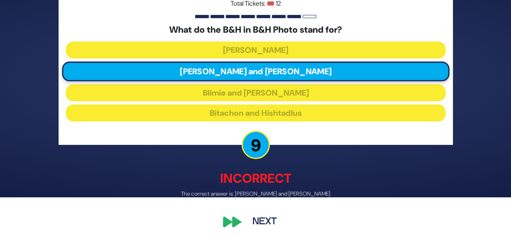
scroll to position [44, 0]
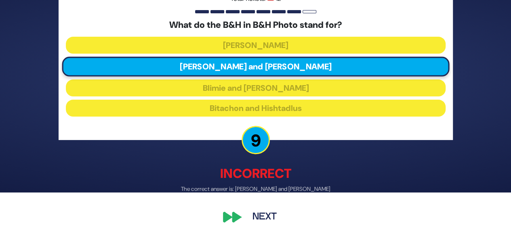
click at [265, 218] on button "Next" at bounding box center [264, 218] width 47 height 19
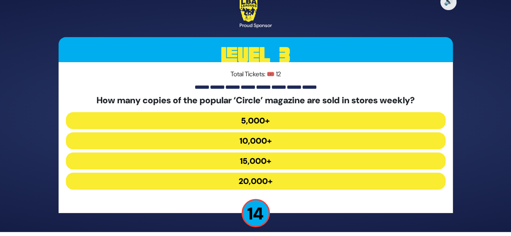
scroll to position [8, 0]
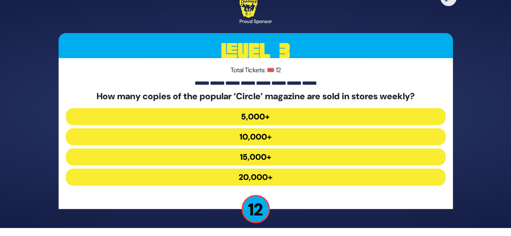
click at [259, 152] on button "15,000+" at bounding box center [256, 157] width 380 height 17
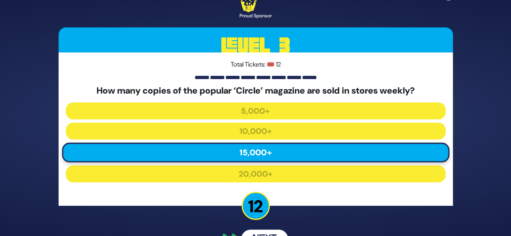
scroll to position [22, 0]
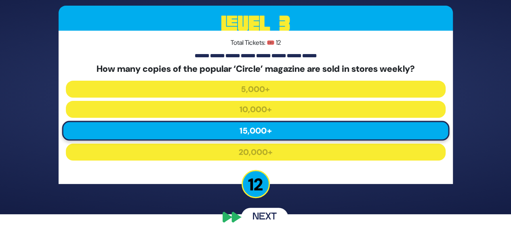
click at [262, 213] on button "Next" at bounding box center [264, 217] width 47 height 19
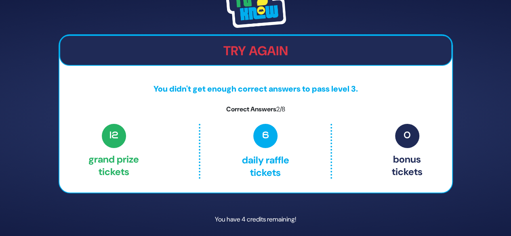
scroll to position [27, 0]
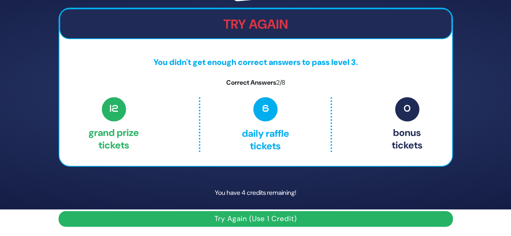
click at [255, 220] on button "Try Again (Use 1 Credit)" at bounding box center [256, 219] width 394 height 16
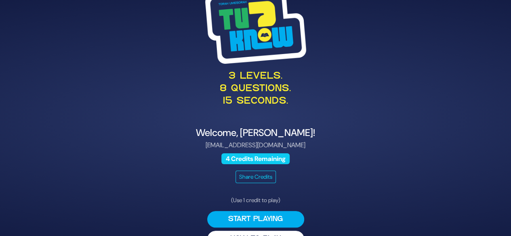
scroll to position [21, 0]
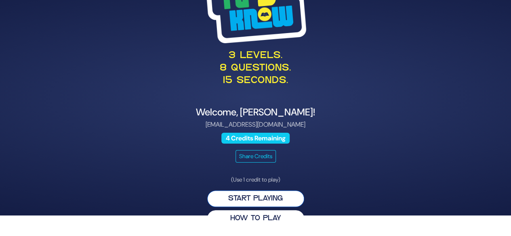
click at [269, 198] on button "Start Playing" at bounding box center [255, 199] width 97 height 17
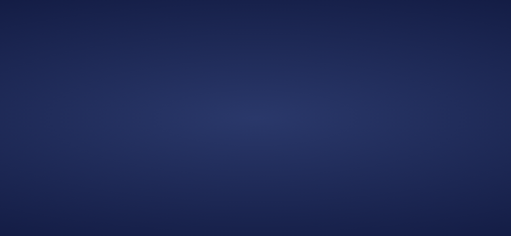
scroll to position [0, 0]
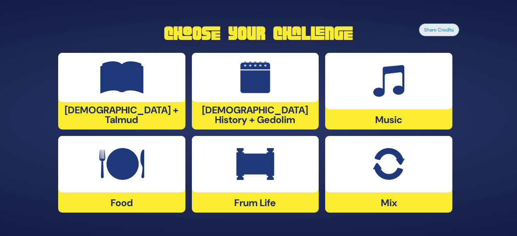
click at [141, 175] on img at bounding box center [121, 164] width 45 height 32
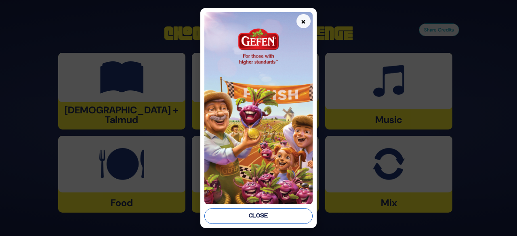
click at [238, 219] on button "Close" at bounding box center [258, 217] width 108 height 16
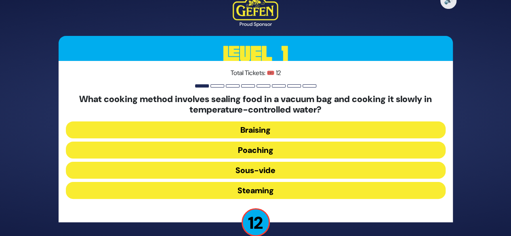
click at [273, 175] on button "Sous-vide" at bounding box center [256, 170] width 380 height 17
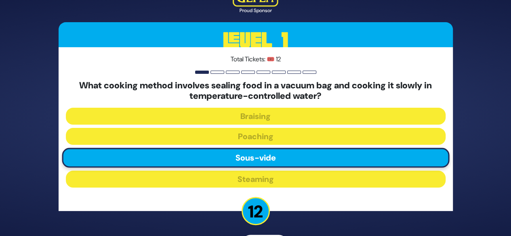
scroll to position [27, 0]
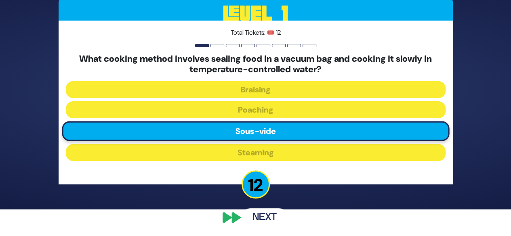
click at [265, 216] on button "Next" at bounding box center [264, 218] width 47 height 19
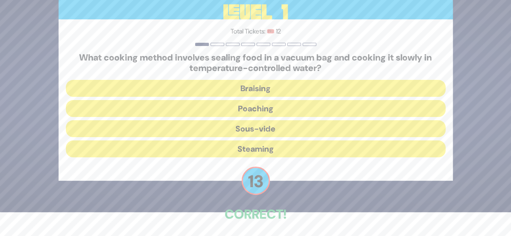
scroll to position [31, 0]
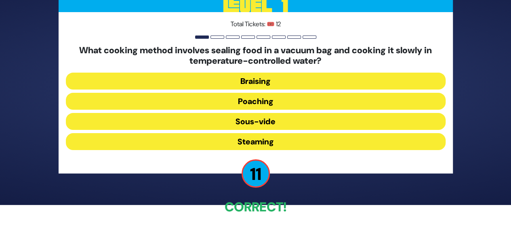
click at [255, 118] on button "Sous-vide" at bounding box center [256, 121] width 380 height 17
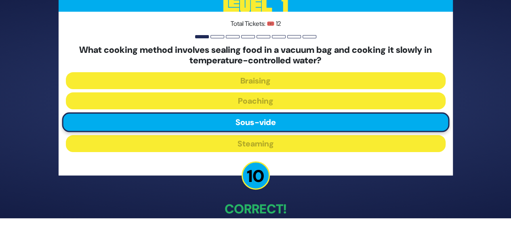
scroll to position [44, 0]
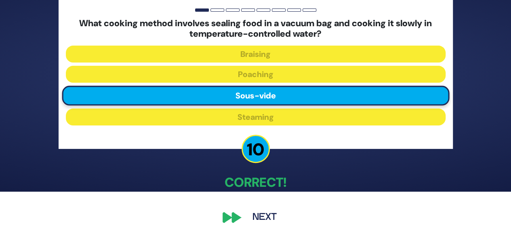
click at [259, 215] on button "Next" at bounding box center [264, 218] width 47 height 19
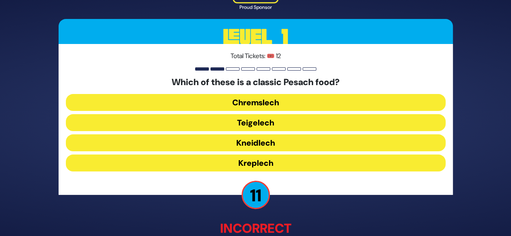
click at [265, 103] on button "Chremslech" at bounding box center [256, 103] width 380 height 17
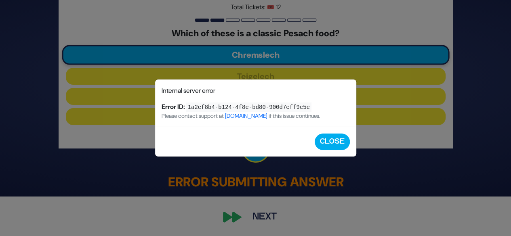
scroll to position [40, 0]
click at [249, 118] on link "[DOMAIN_NAME]" at bounding box center [246, 116] width 45 height 10
click at [329, 139] on button "Close" at bounding box center [332, 142] width 35 height 17
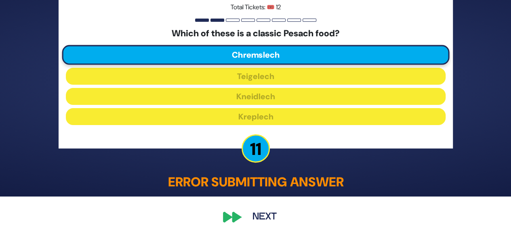
scroll to position [0, 0]
